Goal: Transaction & Acquisition: Obtain resource

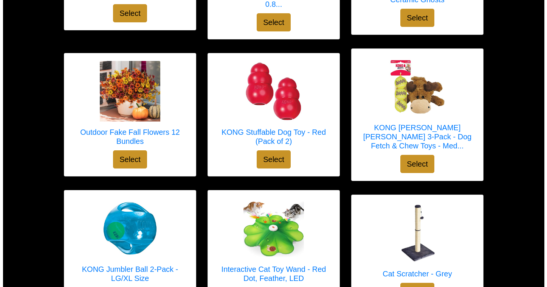
scroll to position [682, 0]
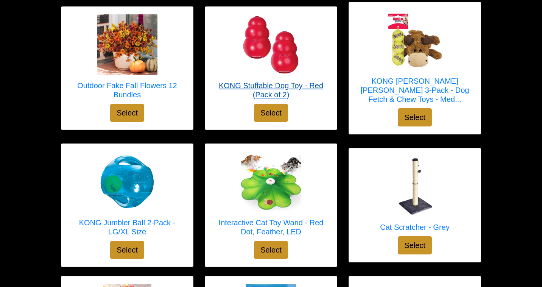
click at [278, 43] on img at bounding box center [271, 44] width 61 height 61
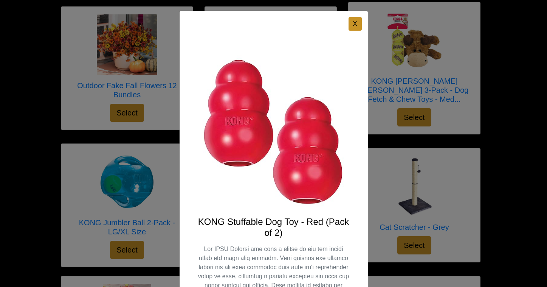
click at [229, 81] on img at bounding box center [274, 131] width 152 height 152
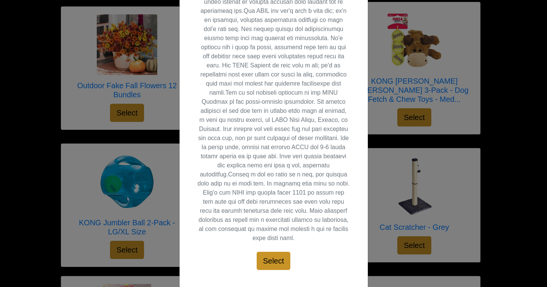
scroll to position [295, 0]
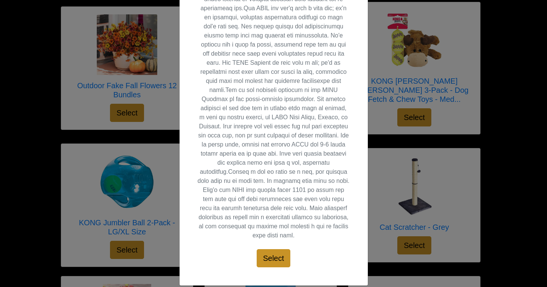
click at [134, 139] on div "X KONG Stuffable Dog Toy - Red (Pack of 2) Select" at bounding box center [273, 143] width 547 height 287
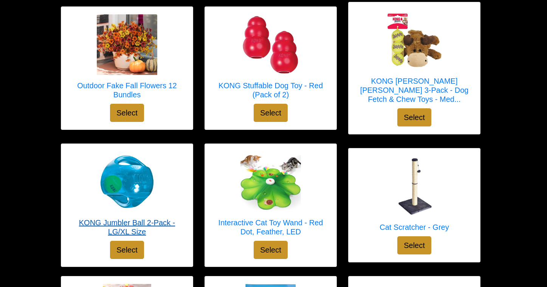
scroll to position [678, 0]
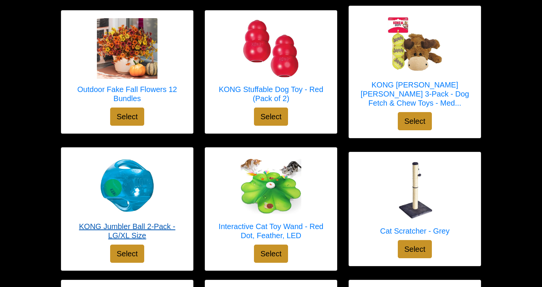
click at [121, 157] on img at bounding box center [127, 185] width 61 height 61
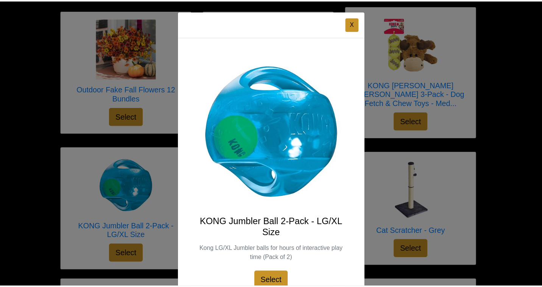
scroll to position [32, 0]
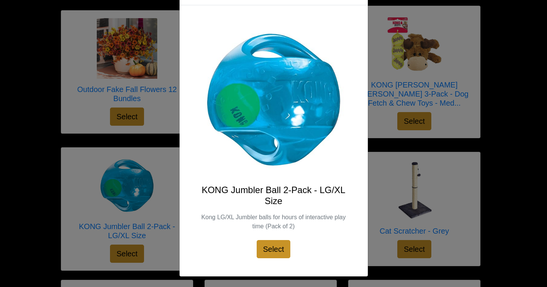
click at [392, 152] on div "X KONG Jumbler Ball 2-Pack - LG/XL Size Kong LG/XL Jumbler balls for hours of i…" at bounding box center [273, 143] width 547 height 287
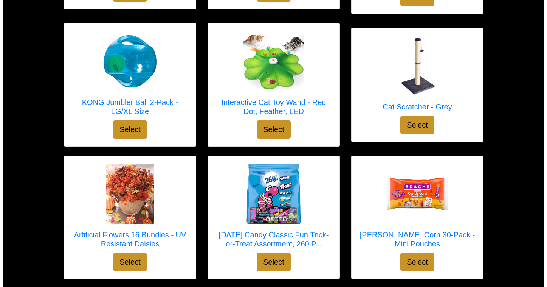
scroll to position [804, 0]
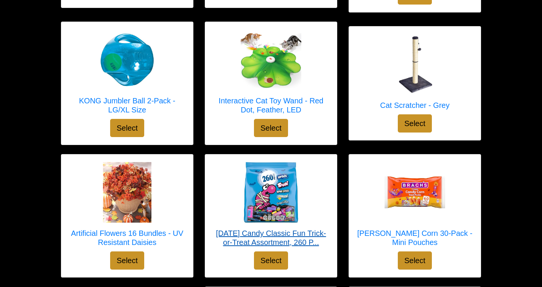
click at [278, 172] on img at bounding box center [271, 192] width 61 height 61
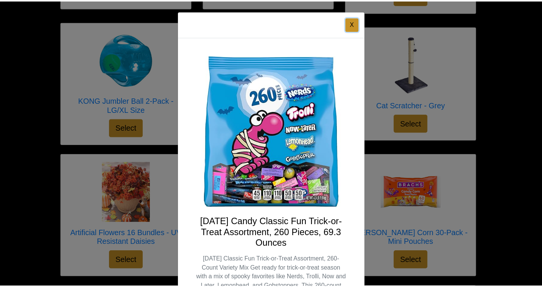
scroll to position [2, 0]
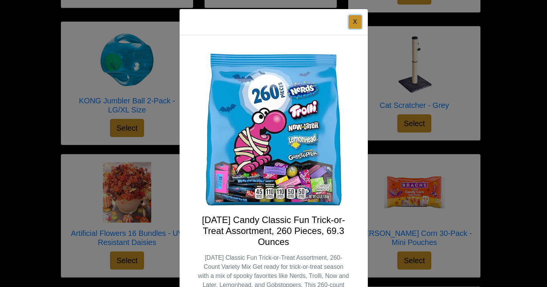
drag, startPoint x: 352, startPoint y: 23, endPoint x: 347, endPoint y: 31, distance: 8.5
click at [352, 23] on button "X" at bounding box center [355, 22] width 13 height 14
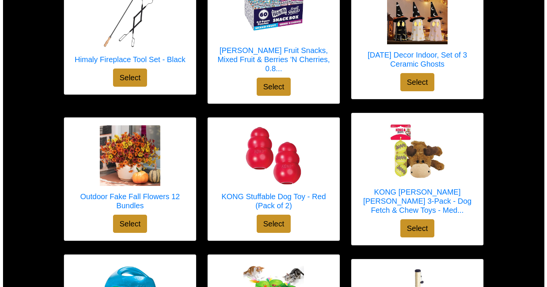
scroll to position [569, 0]
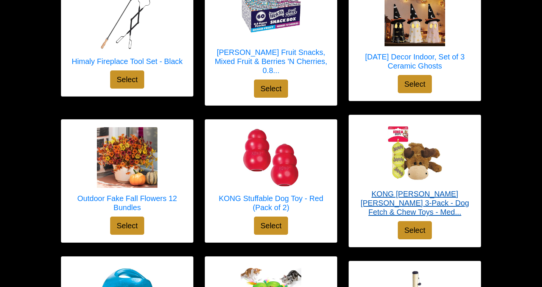
click at [402, 140] on img at bounding box center [414, 153] width 61 height 61
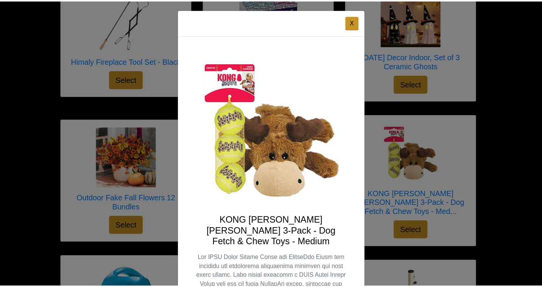
scroll to position [0, 0]
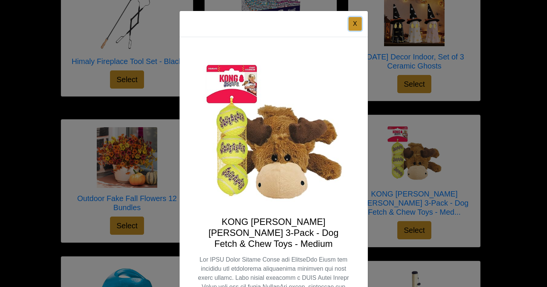
drag, startPoint x: 351, startPoint y: 20, endPoint x: 330, endPoint y: 47, distance: 33.7
click at [351, 20] on button "X" at bounding box center [355, 24] width 13 height 14
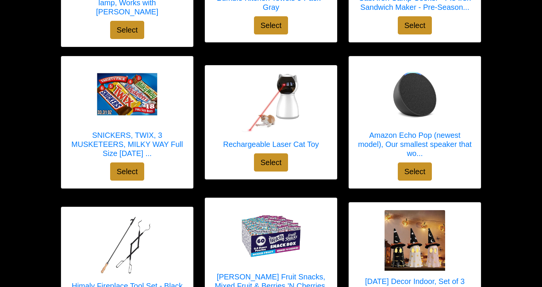
scroll to position [344, 0]
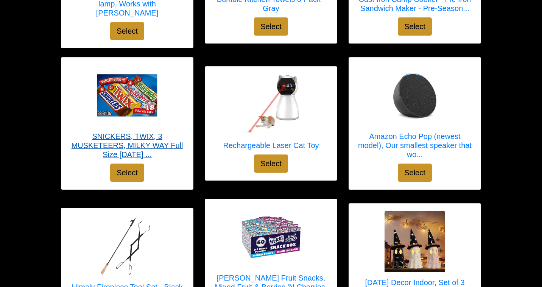
click at [128, 137] on h5 "SNICKERS, TWIX, 3 MUSKETEERS, MILKY WAY Full Size [DATE] ..." at bounding box center [127, 145] width 117 height 27
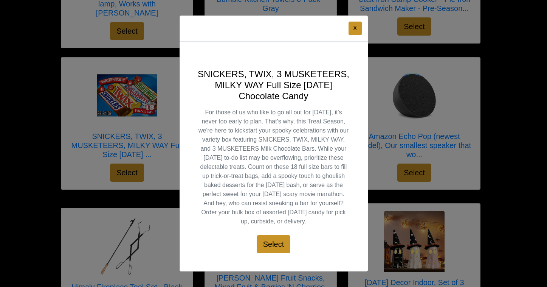
click at [142, 127] on div "X SNICKERS, TWIX, 3 MUSKETEERS, MILKY WAY Full Size Halloween Chocolate Candy F…" at bounding box center [273, 143] width 547 height 287
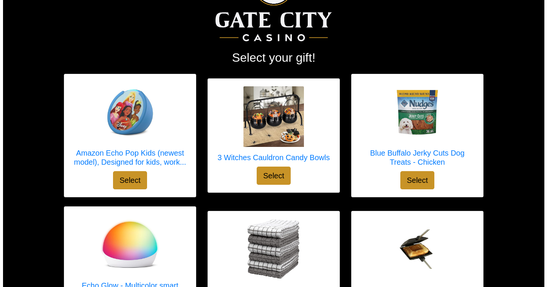
scroll to position [52, 0]
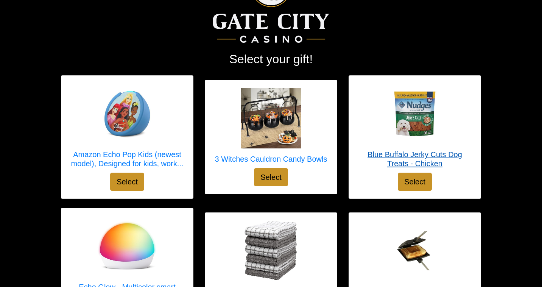
click at [405, 151] on h5 "Blue Buffalo Jerky Cuts Dog Treats - Chicken" at bounding box center [414, 159] width 117 height 18
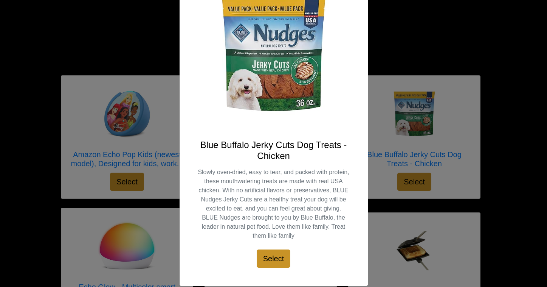
scroll to position [86, 0]
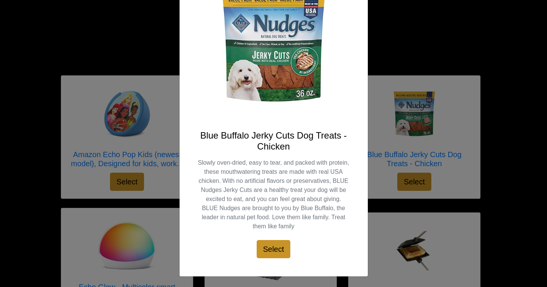
drag, startPoint x: 396, startPoint y: 86, endPoint x: 392, endPoint y: 87, distance: 3.8
click at [396, 86] on div "X Blue Buffalo Jerky Cuts Dog Treats - Chicken Slowly oven-dried, easy to tear,…" at bounding box center [273, 143] width 547 height 287
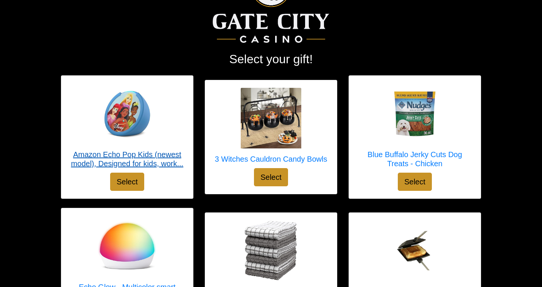
click at [161, 159] on h5 "Amazon Echo Pop Kids (newest model), Designed for kids, work..." at bounding box center [127, 159] width 117 height 18
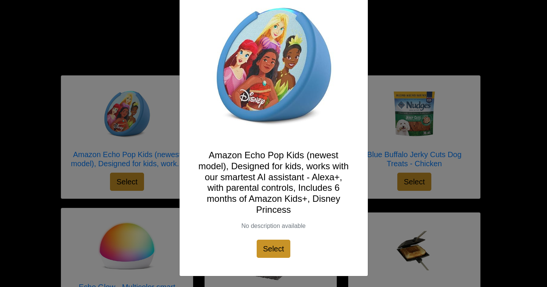
scroll to position [62, 0]
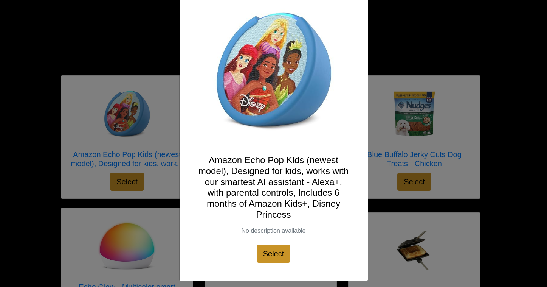
click at [106, 214] on div "X Amazon Echo Pop Kids (newest model), Designed for kids, works with our smarte…" at bounding box center [273, 143] width 547 height 287
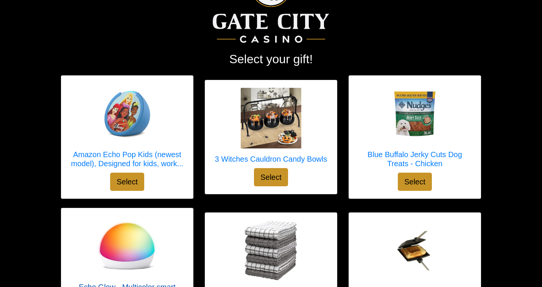
click at [176, 219] on div at bounding box center [127, 246] width 117 height 61
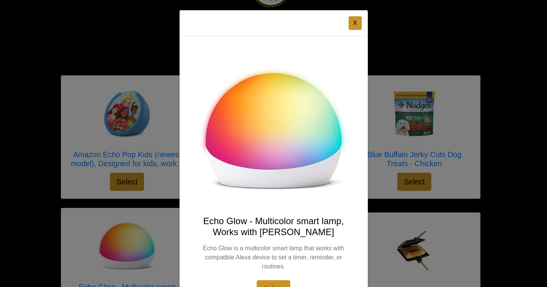
scroll to position [0, 0]
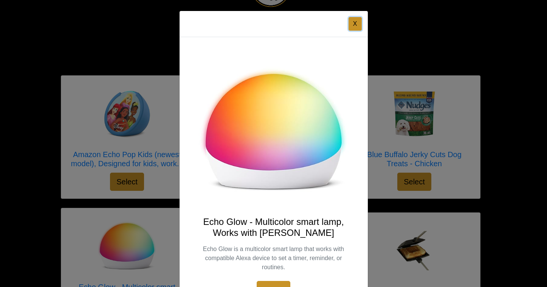
click at [351, 24] on button "X" at bounding box center [355, 24] width 13 height 14
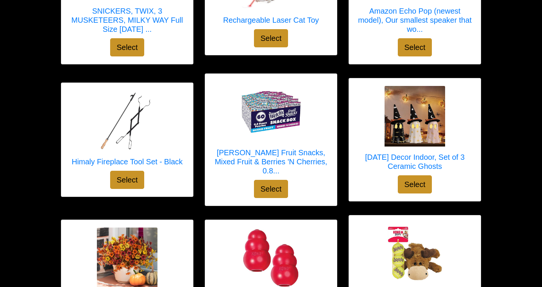
scroll to position [470, 0]
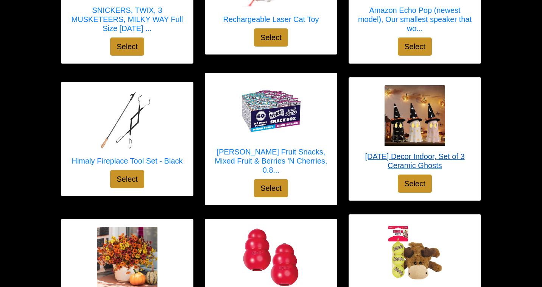
click at [401, 110] on img at bounding box center [414, 115] width 61 height 61
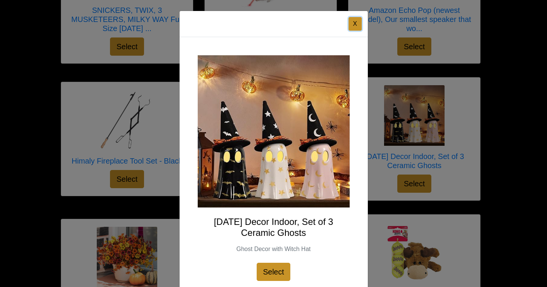
click at [355, 20] on button "X" at bounding box center [355, 24] width 13 height 14
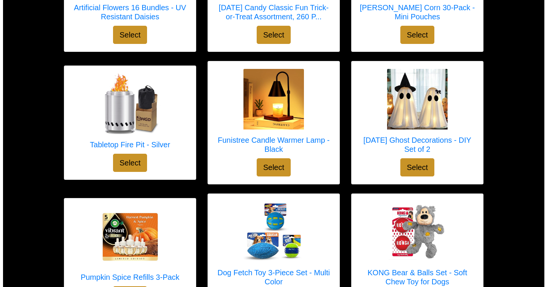
scroll to position [1030, 0]
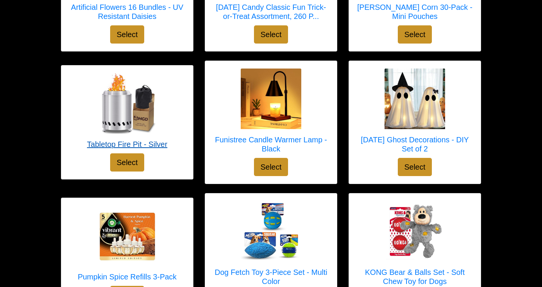
click at [115, 94] on img at bounding box center [127, 103] width 61 height 61
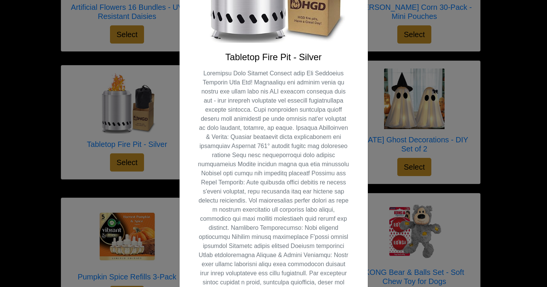
scroll to position [168, 0]
